Goal: Download file/media

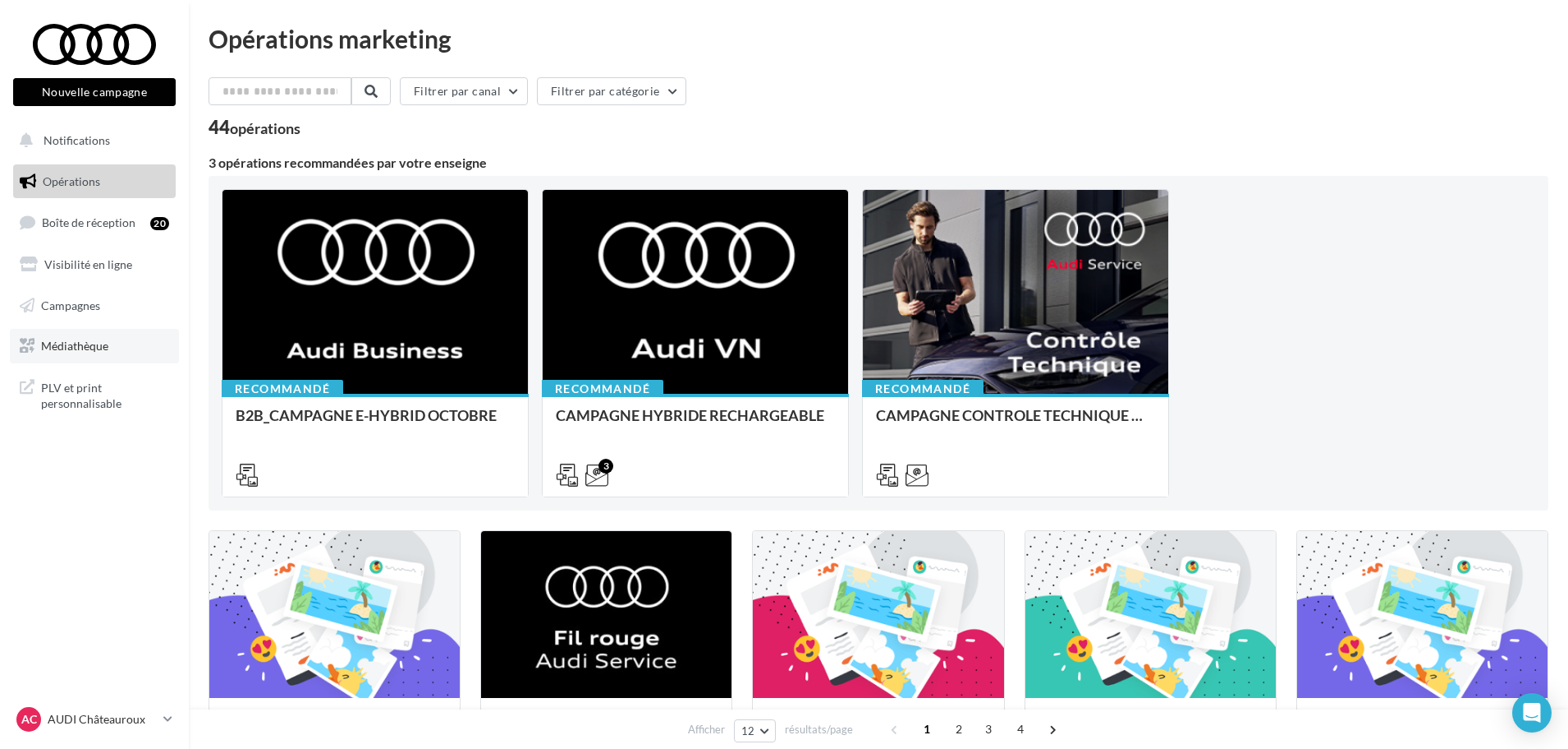
click at [102, 338] on link "Médiathèque" at bounding box center [94, 346] width 169 height 35
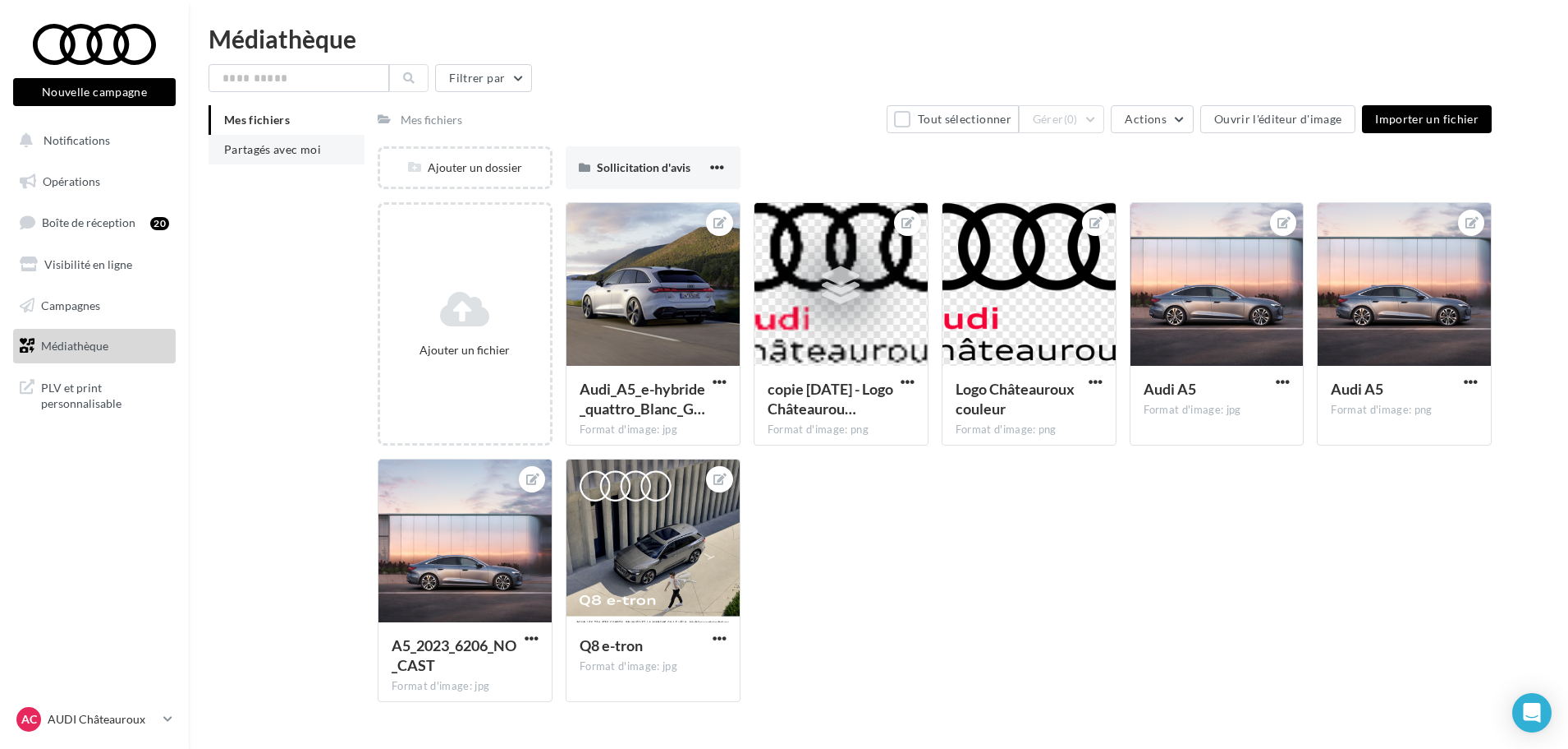
click at [297, 145] on span "Partagés avec moi" at bounding box center [272, 149] width 97 height 14
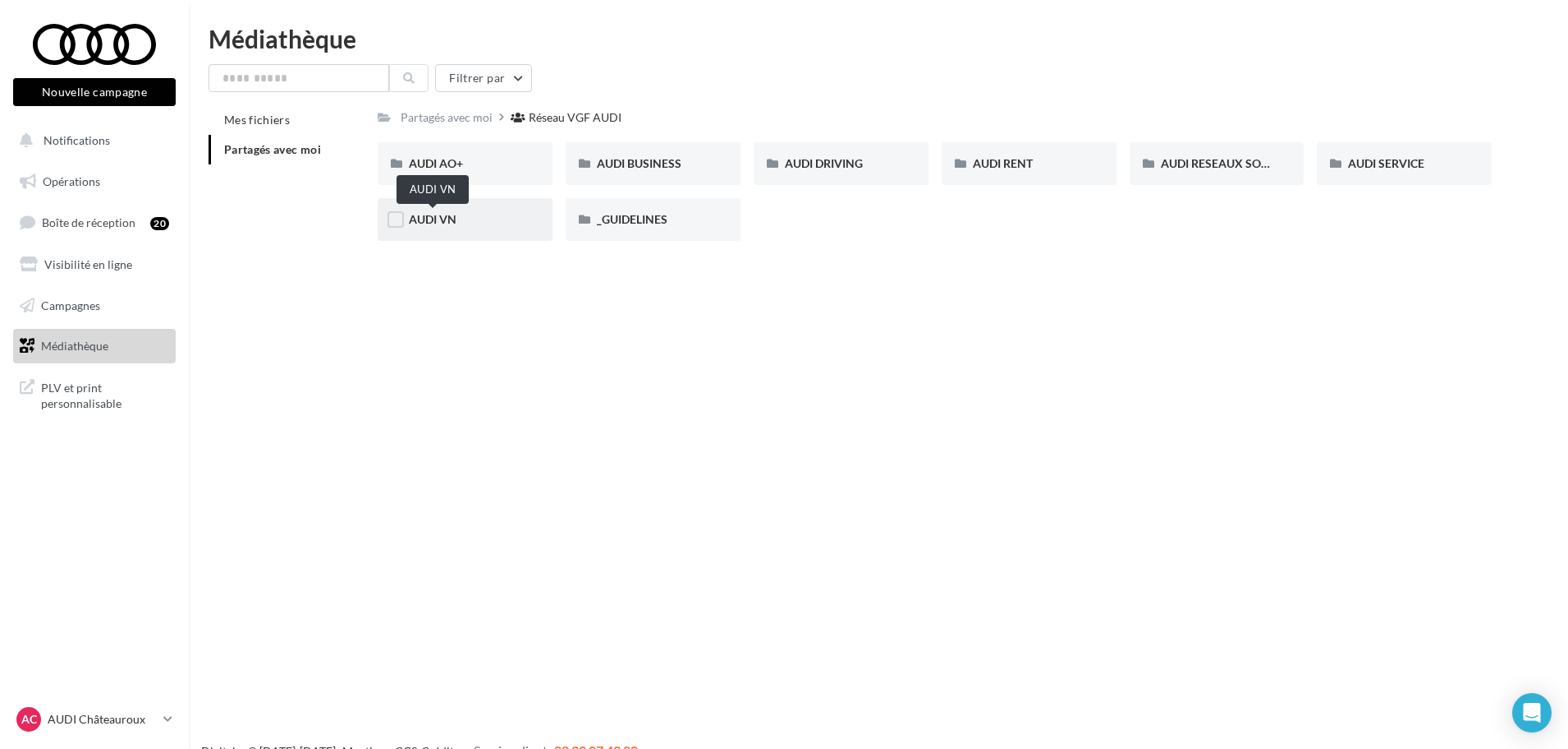
click at [428, 223] on span "AUDI VN" at bounding box center [433, 219] width 48 height 14
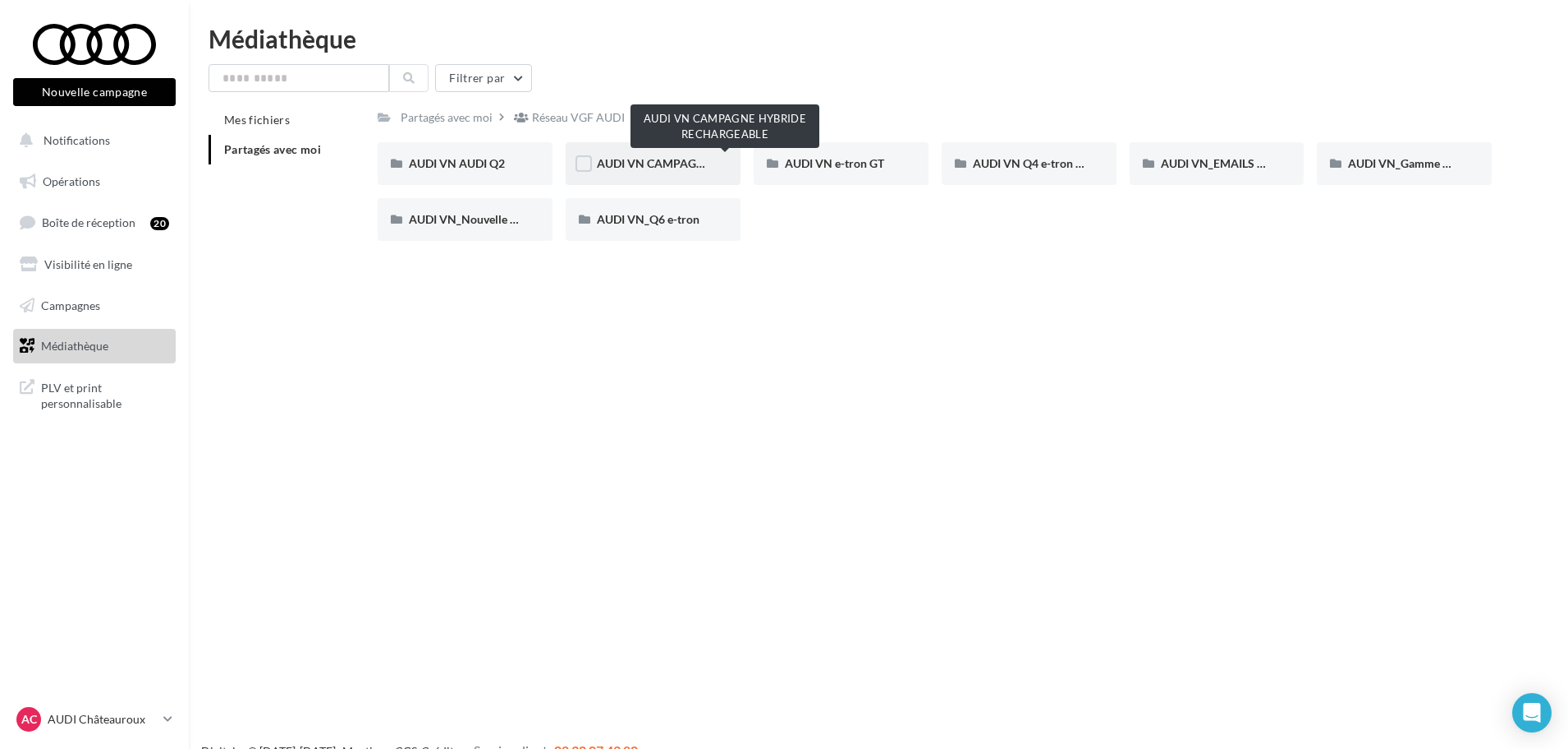
click at [676, 159] on span "AUDI VN CAMPAGNE HYBRIDE RECHARGEABLE" at bounding box center [726, 163] width 258 height 14
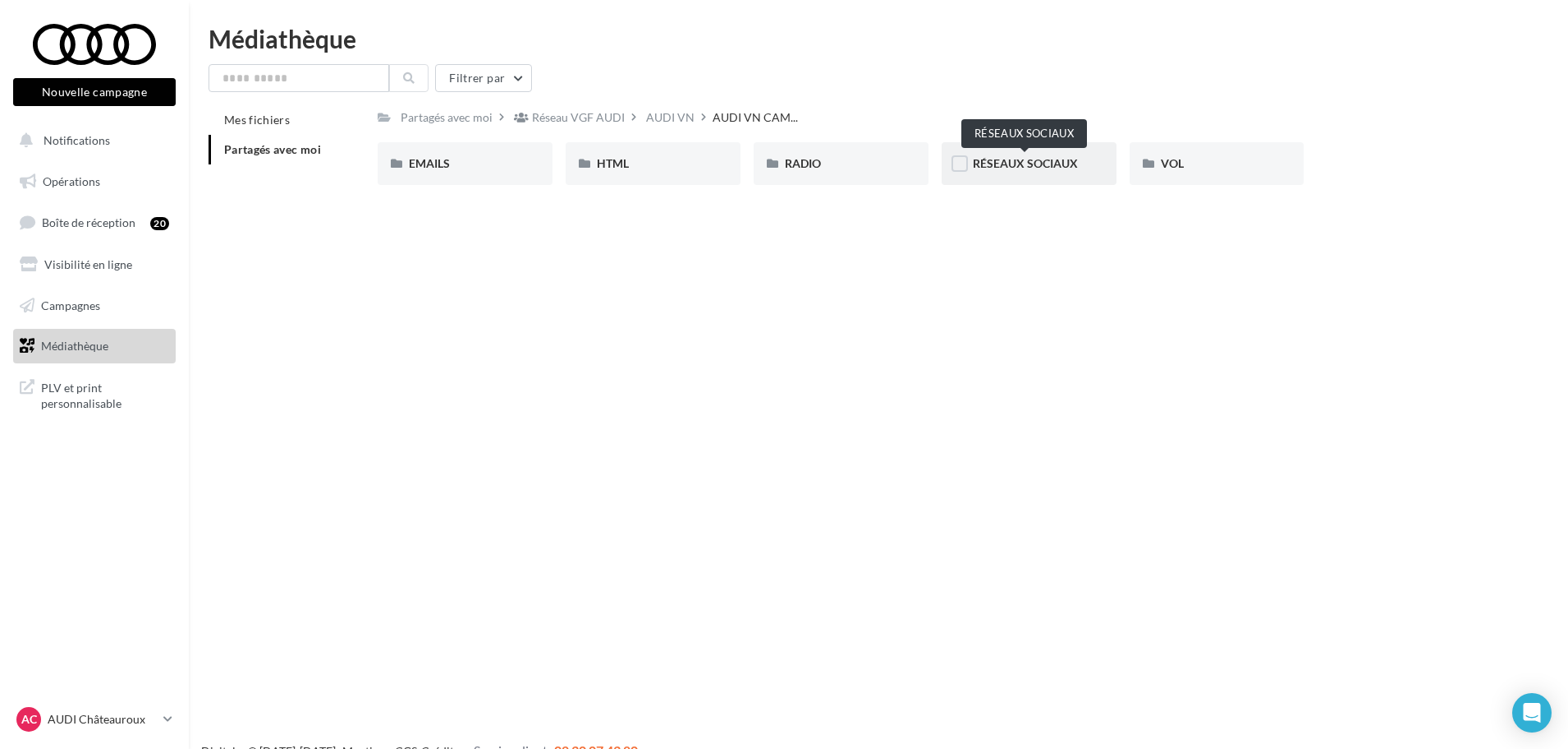
click at [985, 163] on span "RÉSEAUX SOCIAUX" at bounding box center [1025, 163] width 105 height 14
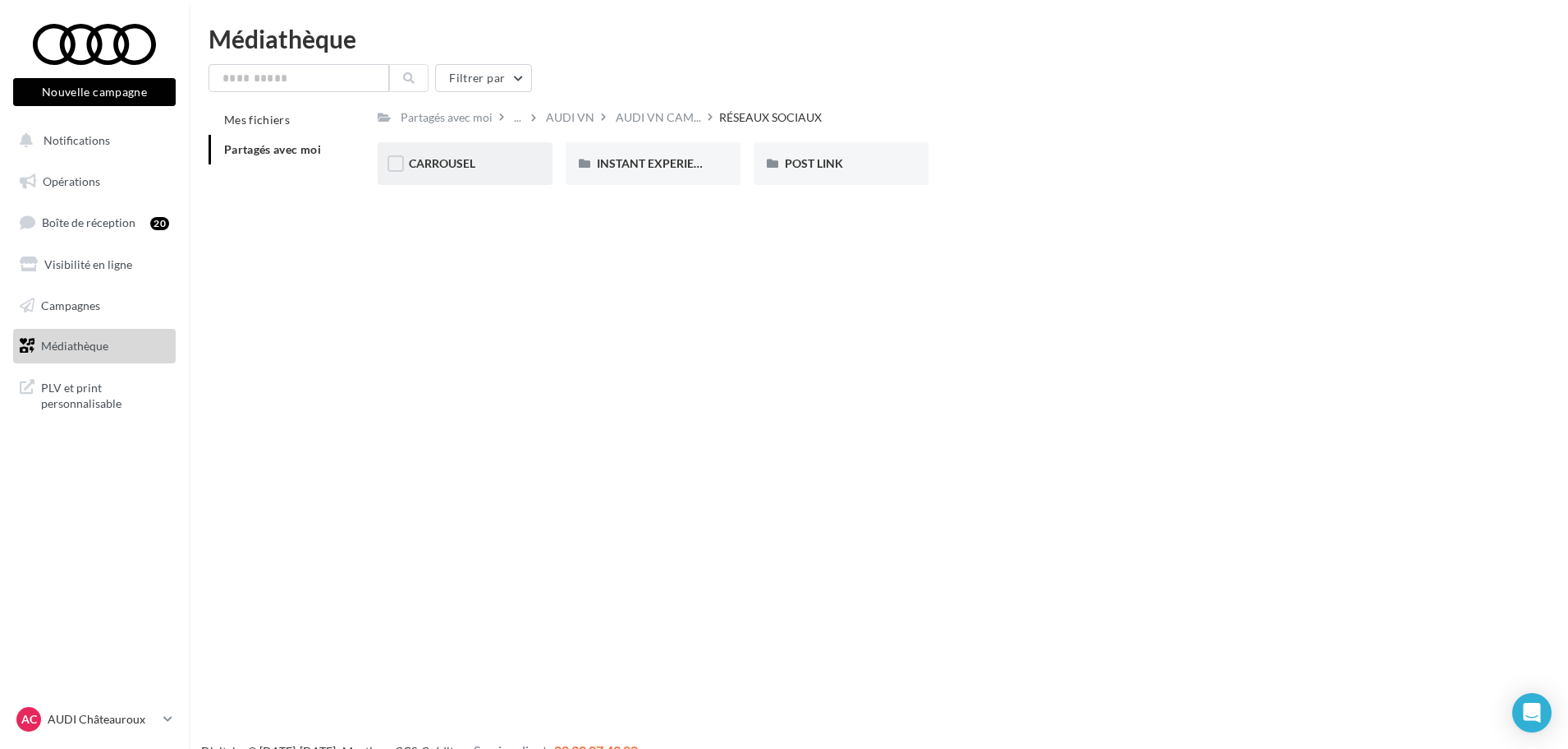
click at [494, 170] on div "CARROUSEL" at bounding box center [465, 163] width 113 height 16
click at [474, 168] on div "A3 TFSI e" at bounding box center [465, 163] width 113 height 16
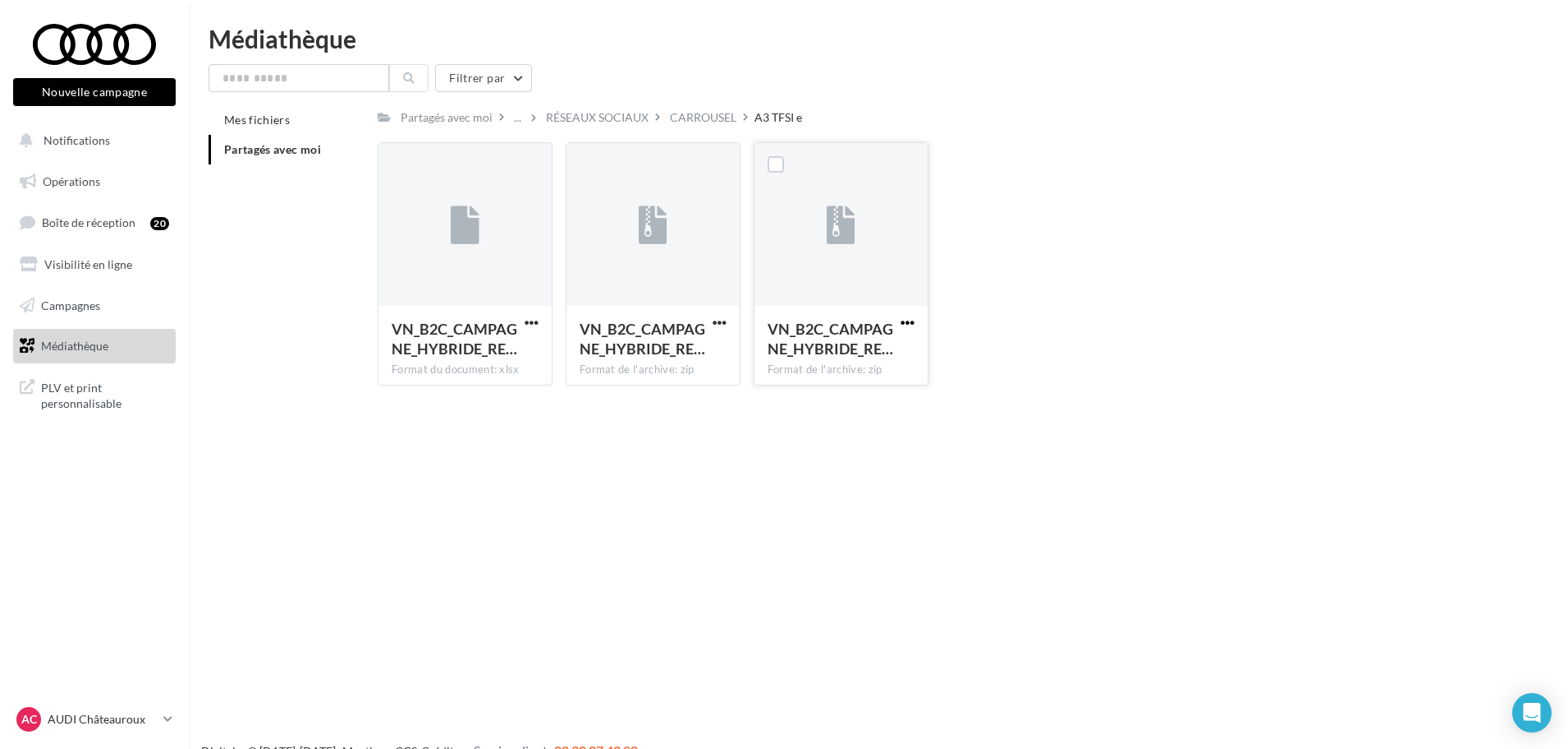
click at [906, 325] on span "button" at bounding box center [907, 323] width 14 height 14
click at [846, 354] on button "Télécharger" at bounding box center [835, 355] width 164 height 43
click at [710, 114] on div "Le téléchargement va bientôt commencer" at bounding box center [784, 97] width 287 height 44
click at [707, 124] on div "CARROUSEL" at bounding box center [703, 117] width 67 height 16
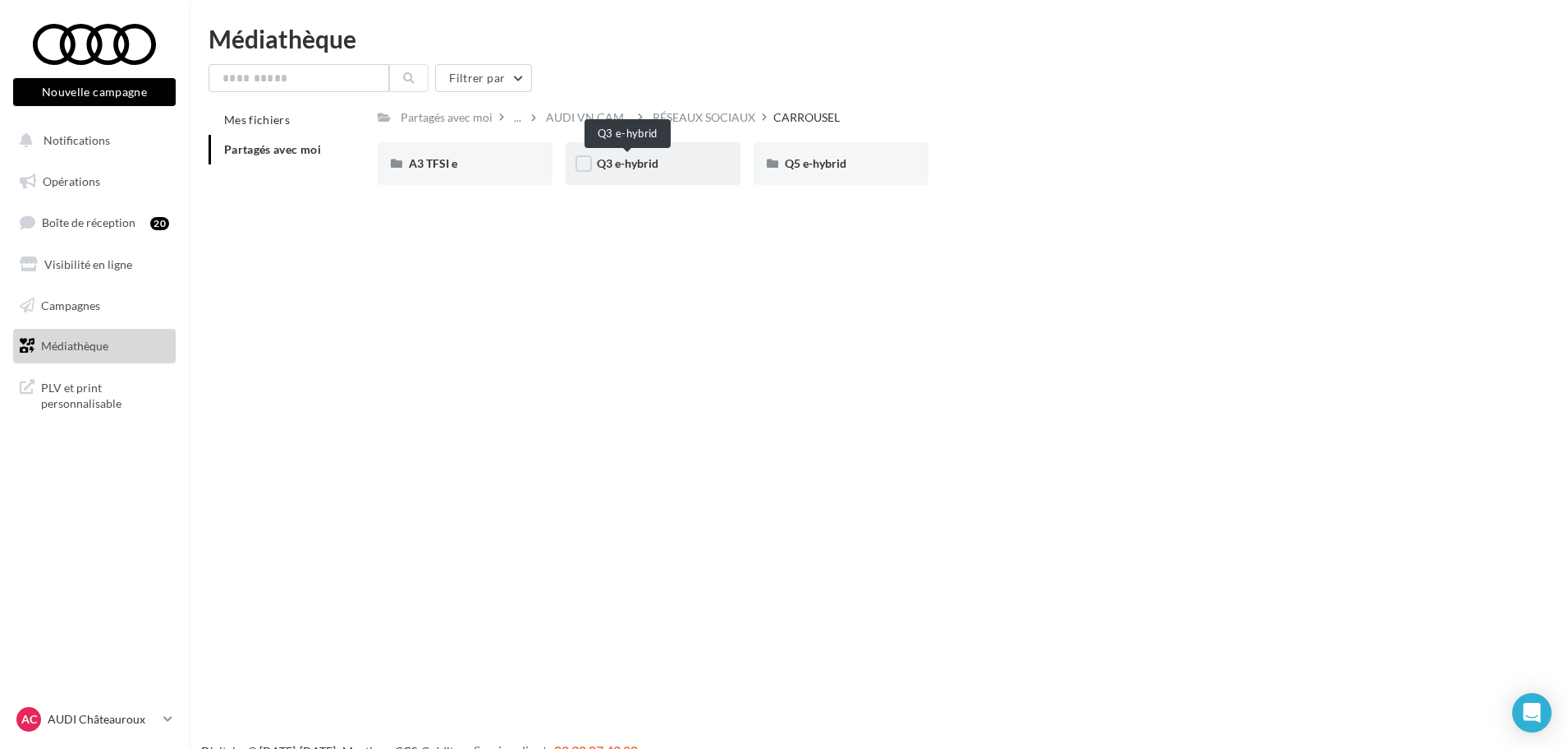
click at [652, 162] on span "Q3 e-hybrid" at bounding box center [628, 163] width 62 height 14
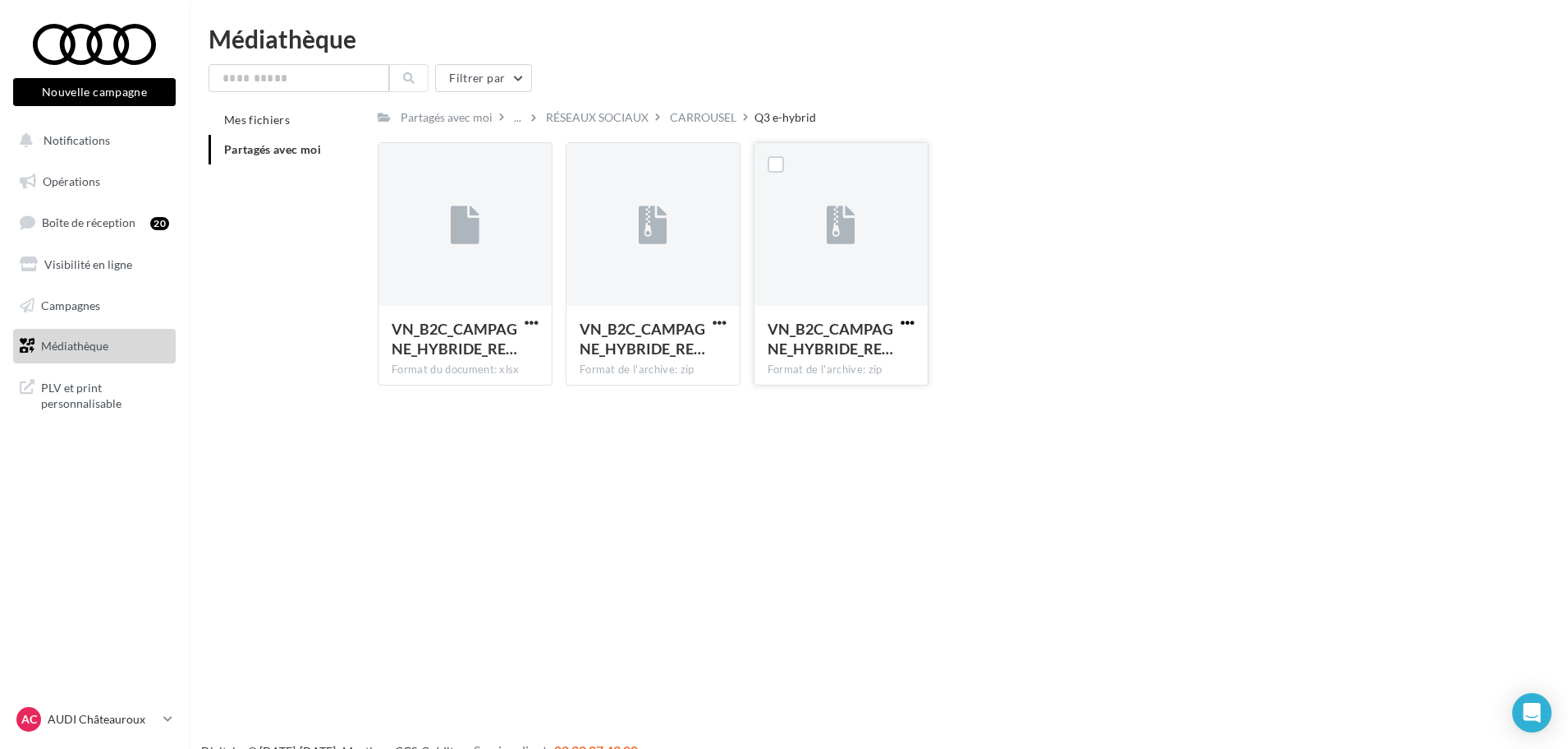
click at [900, 326] on span "button" at bounding box center [907, 323] width 14 height 14
click at [874, 352] on button "Télécharger" at bounding box center [835, 355] width 164 height 43
click at [707, 114] on div "Le téléchargement va bientôt commencer" at bounding box center [784, 97] width 287 height 44
click at [597, 116] on div "RÉSEAUX SOCIAUX" at bounding box center [597, 117] width 103 height 16
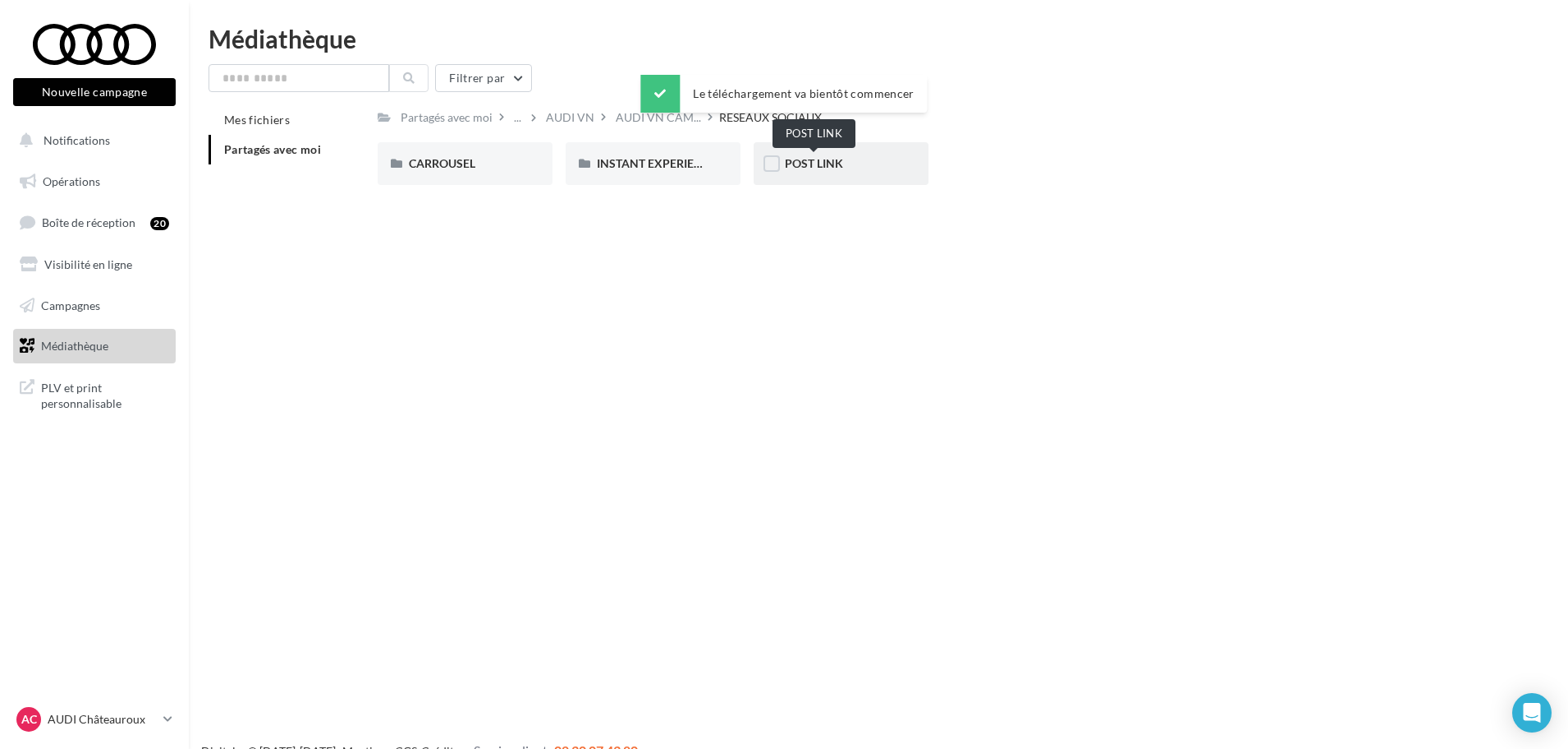
click at [803, 164] on span "POST LINK" at bounding box center [814, 163] width 58 height 14
click at [724, 123] on div "RÉSEAUX SOCIAUX" at bounding box center [704, 117] width 103 height 16
click at [448, 168] on span "CARROUSEL" at bounding box center [442, 163] width 67 height 14
click at [906, 166] on div "Q5 e-hybrid" at bounding box center [840, 163] width 175 height 43
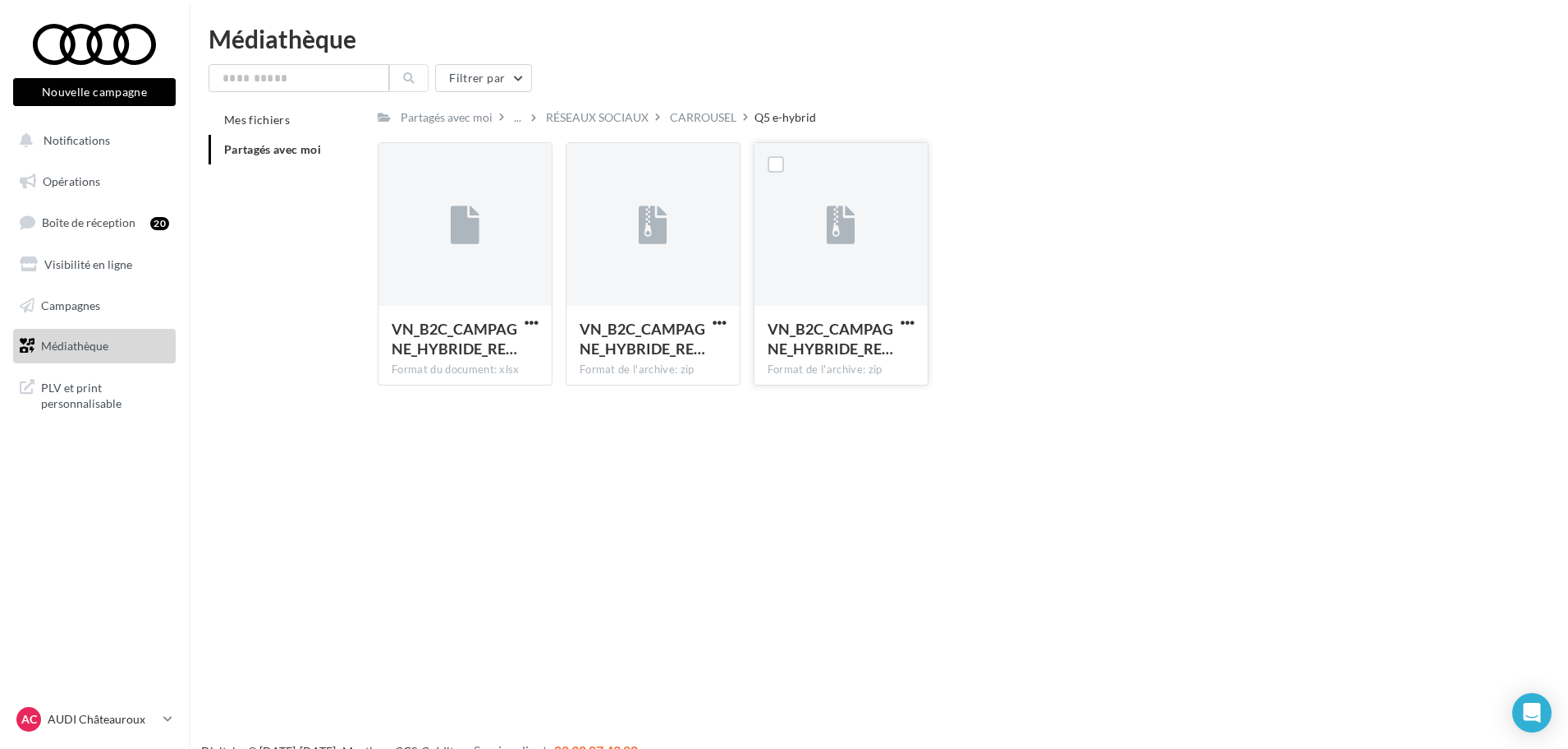
click at [913, 329] on button "button" at bounding box center [907, 324] width 21 height 16
click at [824, 355] on button "Télécharger" at bounding box center [835, 355] width 164 height 43
drag, startPoint x: 125, startPoint y: 716, endPoint x: 124, endPoint y: 707, distance: 9.1
click at [124, 712] on p "AUDI Châteauroux" at bounding box center [102, 719] width 109 height 16
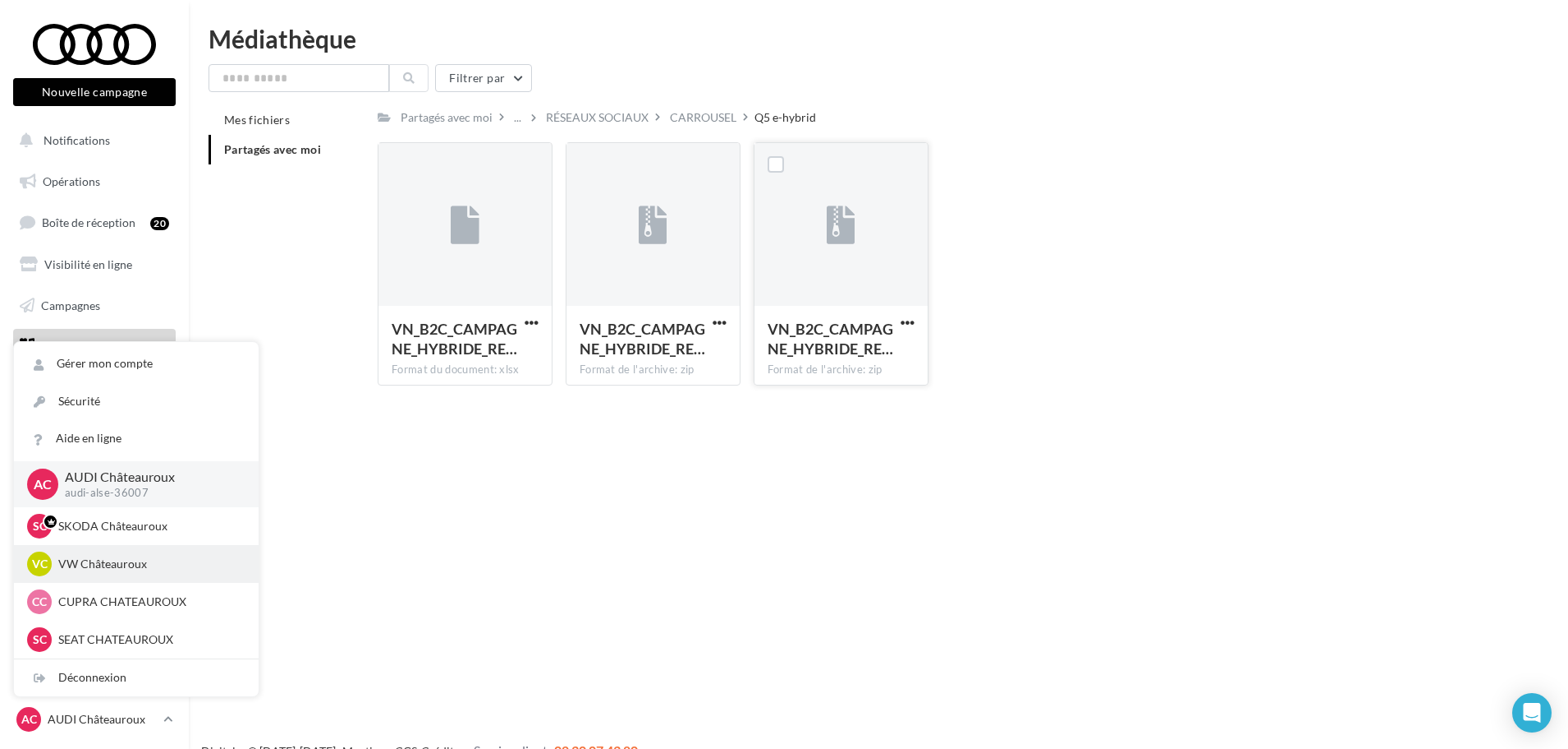
click at [113, 561] on p "VW Châteauroux" at bounding box center [148, 563] width 181 height 16
